Goal: Task Accomplishment & Management: Manage account settings

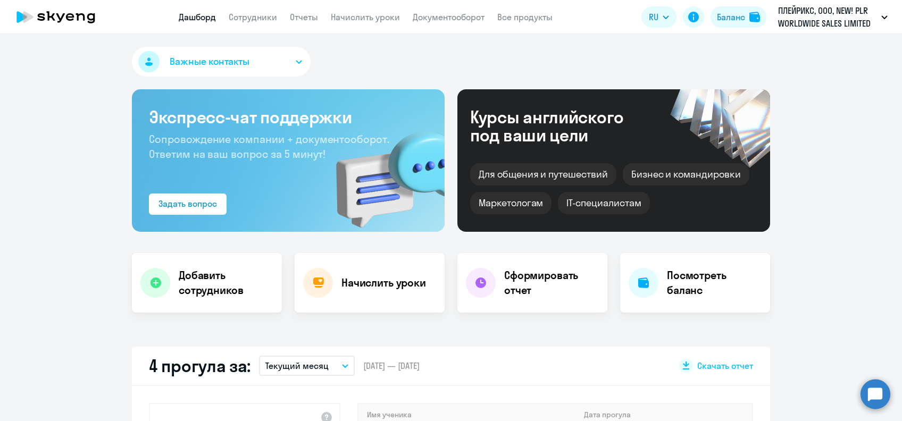
select select "30"
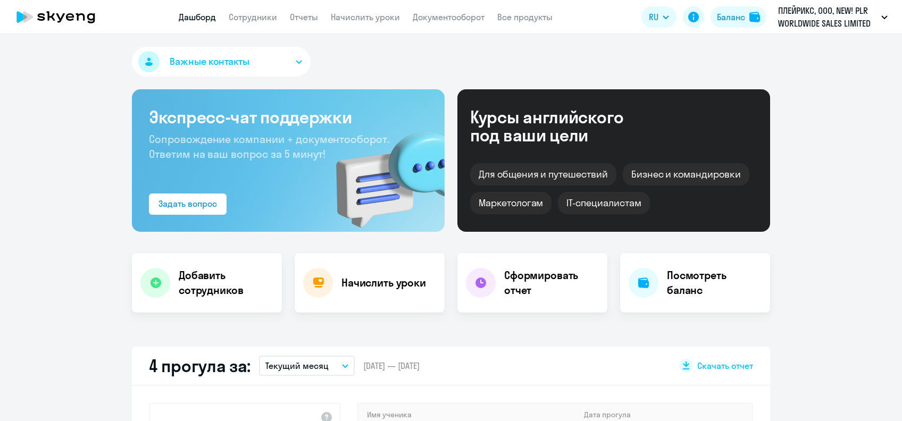
select select "30"
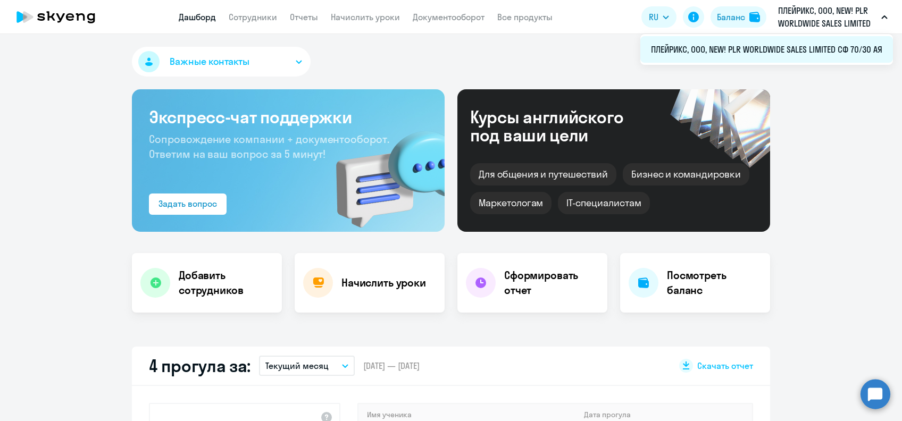
drag, startPoint x: 647, startPoint y: 51, endPoint x: 889, endPoint y: 56, distance: 242.5
click at [889, 56] on li "ПЛЕЙРИКС, ООО, NEW! PLR WORLDWIDE SALES LIMITED СФ 70/30 АЯ" at bounding box center [766, 49] width 253 height 27
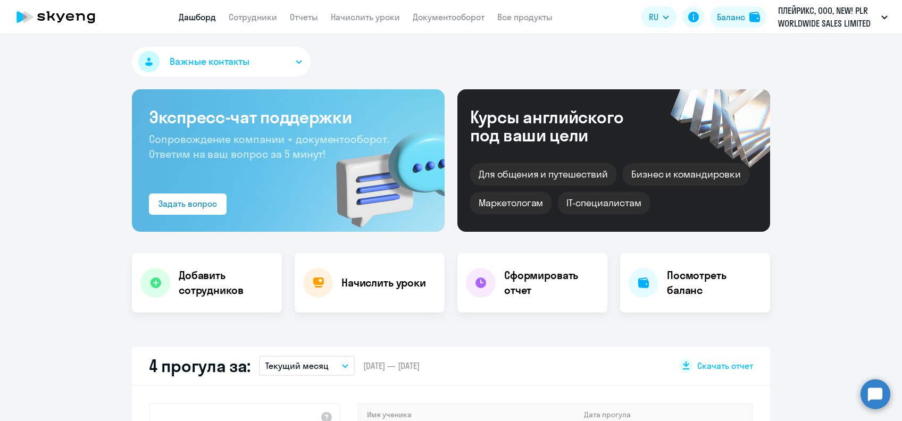
select select "30"
copy span "ПЛЕЙРИКС, ООО, NEW! PLR WORLDWIDE SALES LIMITED СФ 70/30 АЯ"
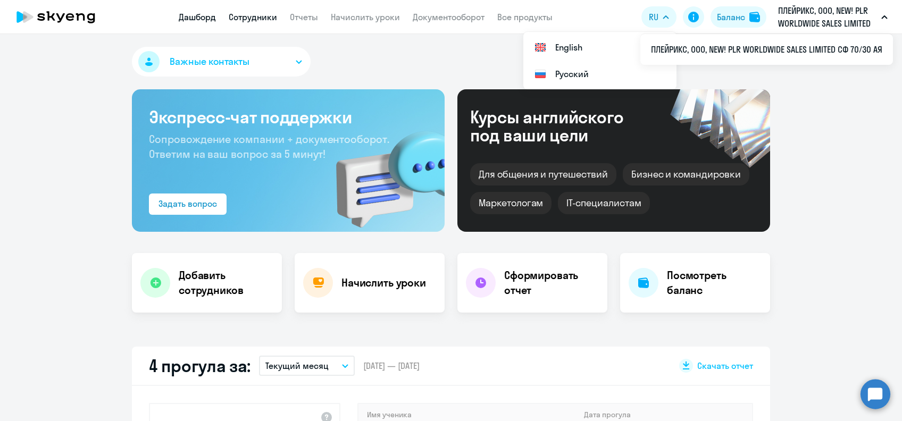
click at [254, 19] on link "Сотрудники" at bounding box center [253, 17] width 48 height 11
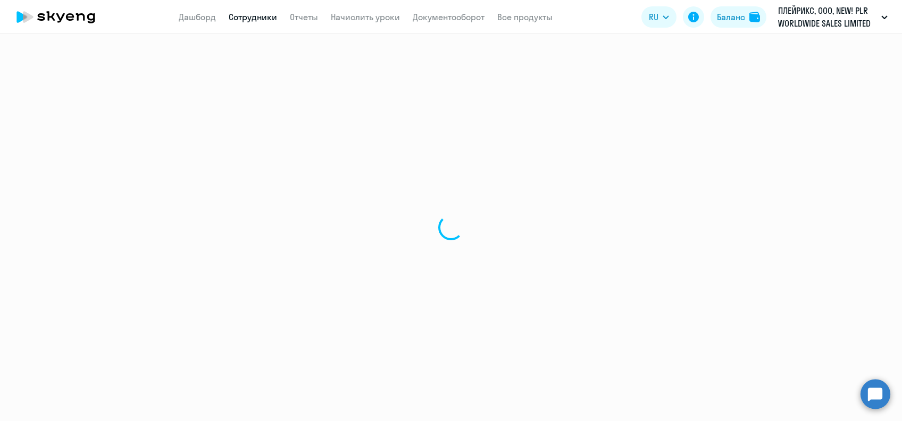
select select "30"
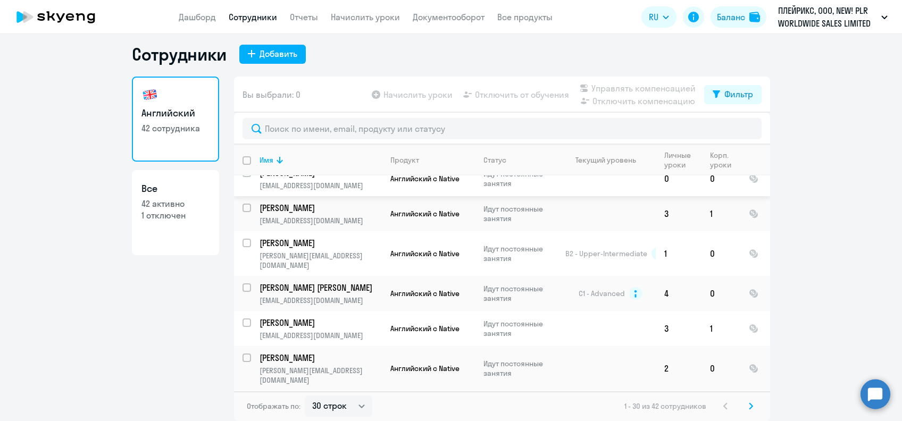
scroll to position [833, 0]
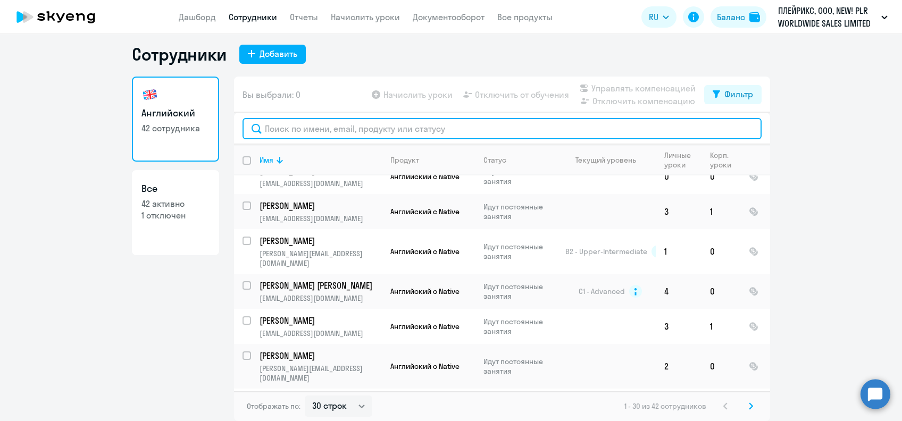
click at [317, 124] on input "text" at bounding box center [501, 128] width 519 height 21
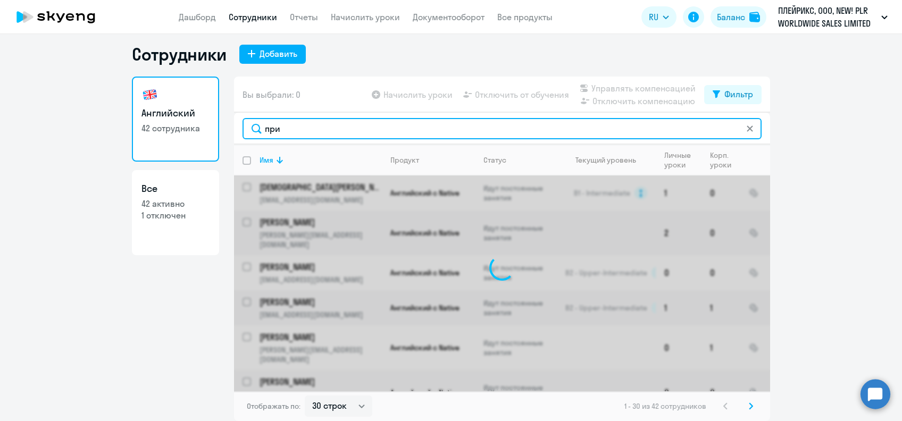
scroll to position [0, 0]
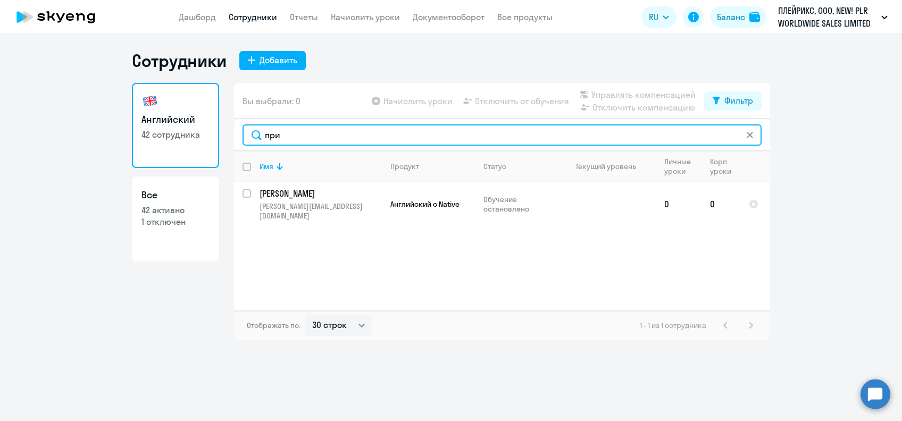
type input "при"
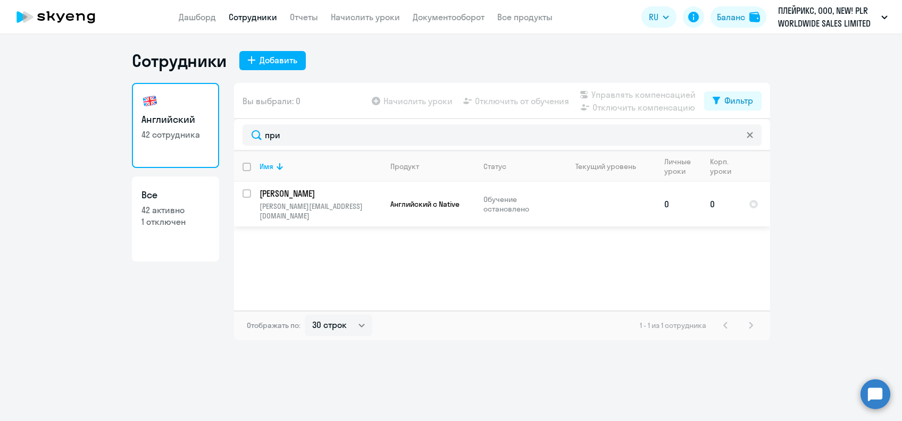
click at [245, 195] on input "select row 42218875" at bounding box center [252, 199] width 21 height 21
checkbox input "true"
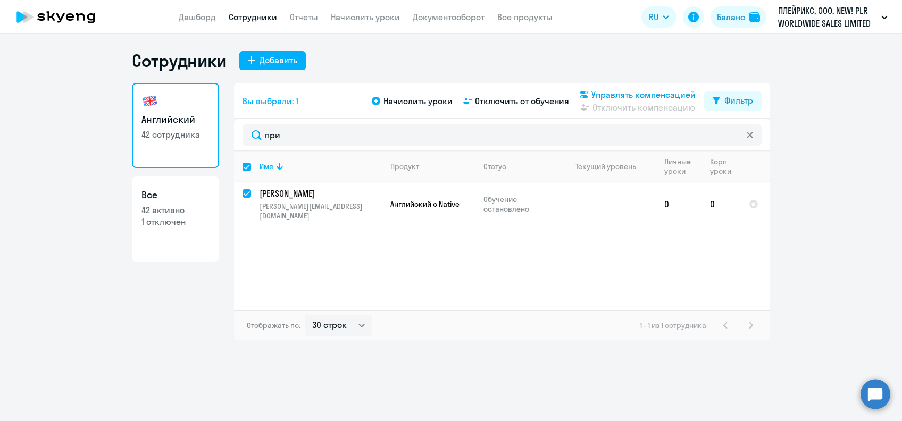
click at [618, 90] on span "Управлять компенсацией" at bounding box center [643, 94] width 104 height 13
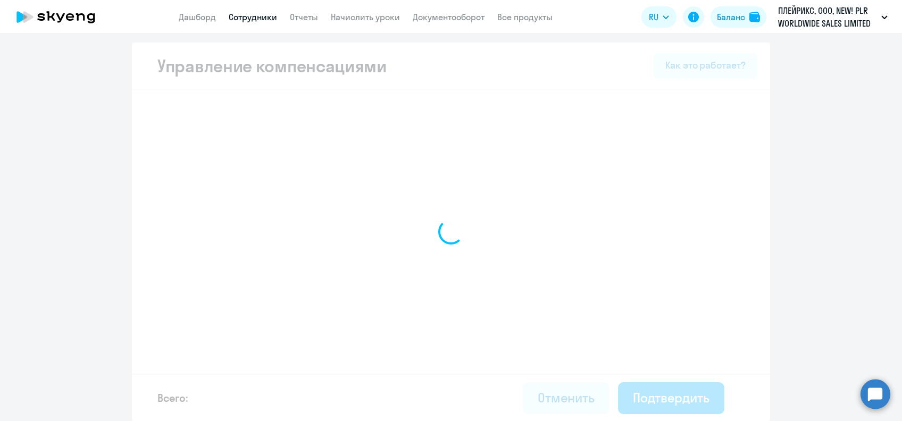
select select "MONTHLY"
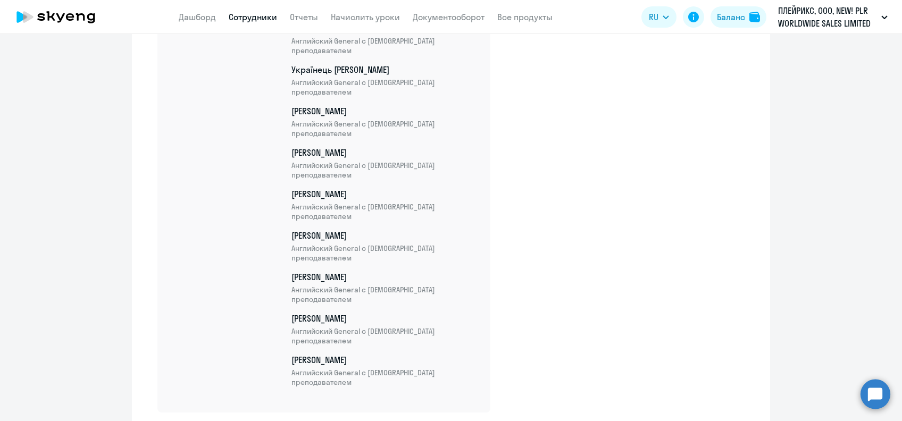
scroll to position [1804, 0]
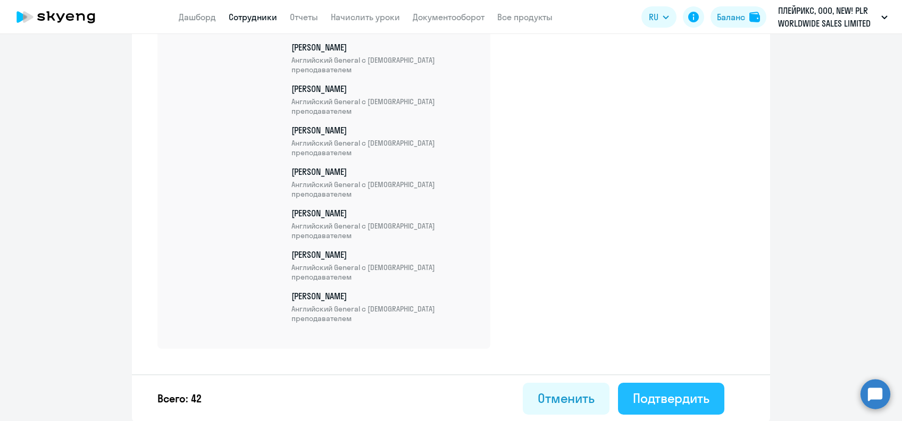
click at [699, 392] on div "Подтвердить" at bounding box center [671, 398] width 77 height 17
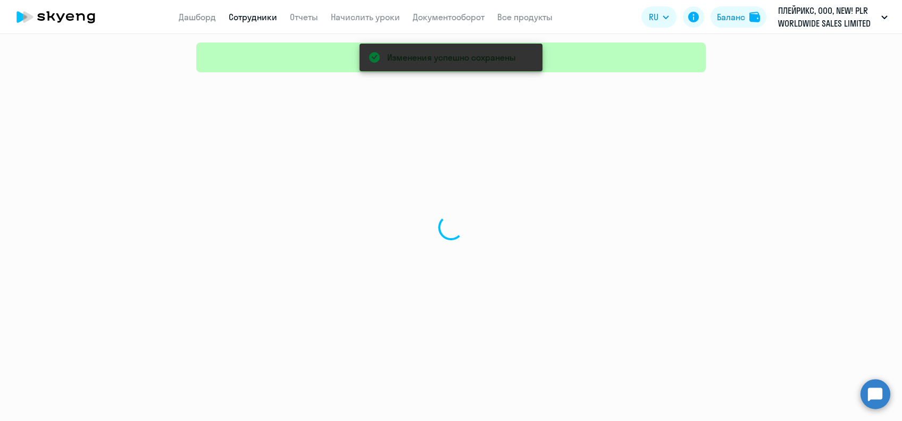
select select "30"
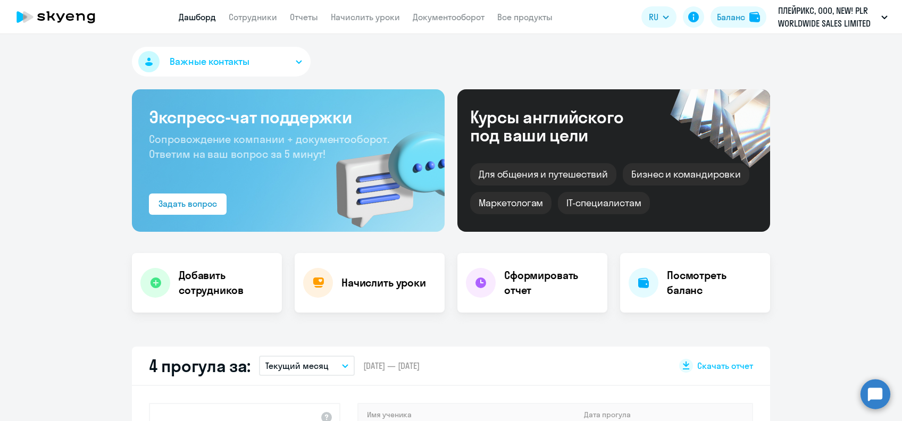
select select "30"
